Goal: Find specific page/section: Find specific page/section

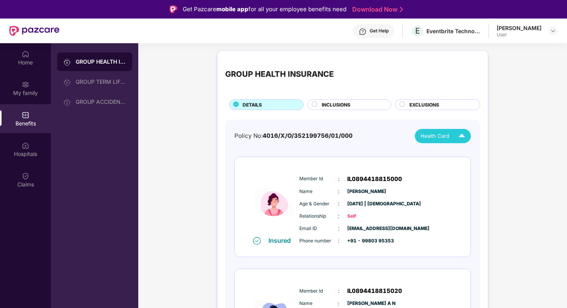
scroll to position [8, 0]
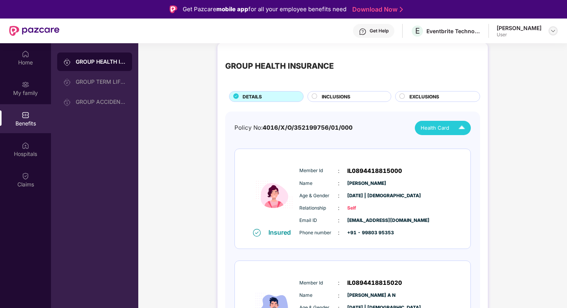
click at [554, 29] on img at bounding box center [553, 31] width 6 height 6
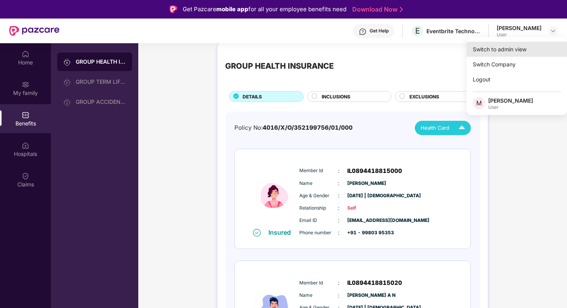
click at [509, 51] on div "Switch to admin view" at bounding box center [517, 49] width 101 height 15
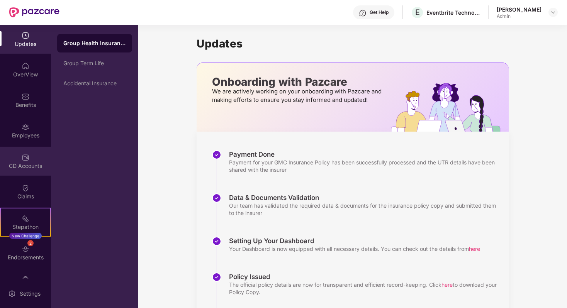
click at [39, 157] on div "CD Accounts" at bounding box center [25, 161] width 51 height 29
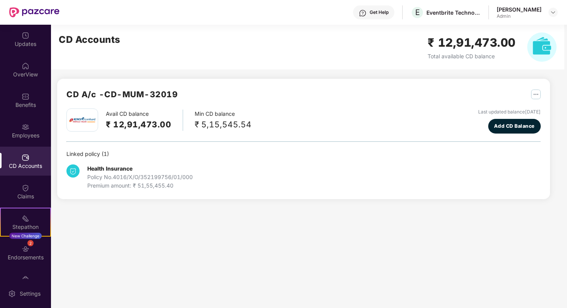
click at [29, 160] on div "CD Accounts" at bounding box center [25, 161] width 51 height 29
click at [29, 138] on div "Employees" at bounding box center [25, 136] width 51 height 8
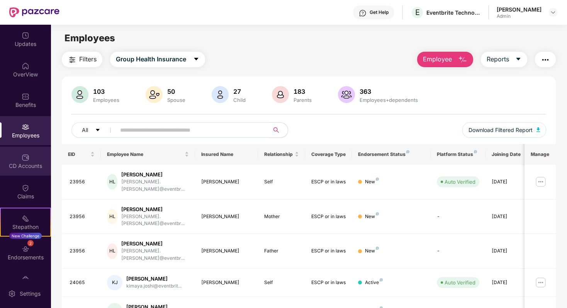
click at [28, 171] on div "CD Accounts" at bounding box center [25, 161] width 51 height 29
